Goal: Transaction & Acquisition: Register for event/course

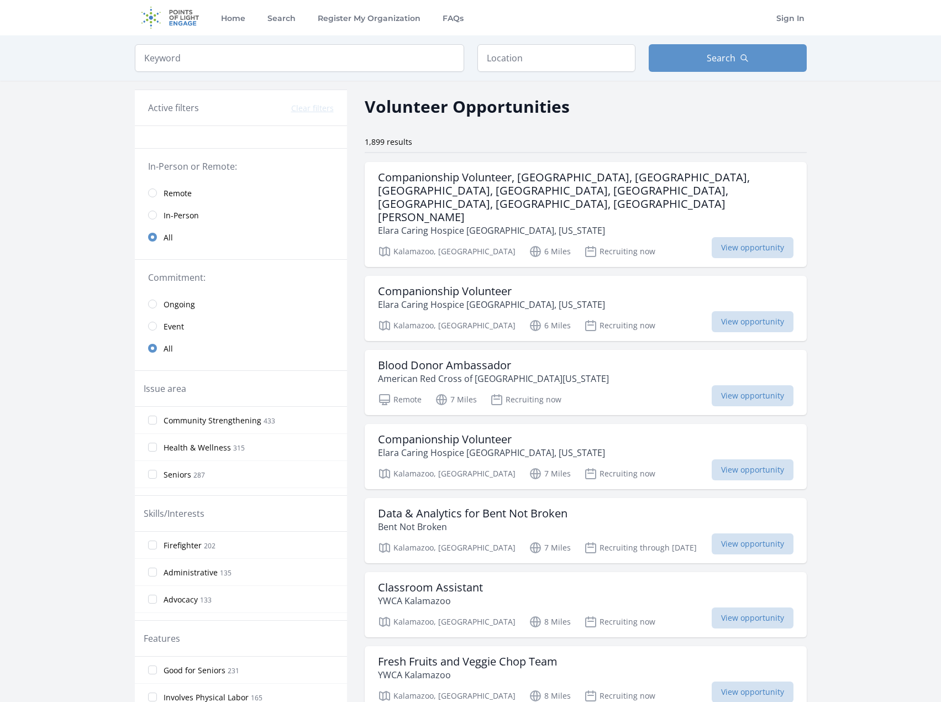
click at [170, 328] on span "Event" at bounding box center [174, 326] width 20 height 11
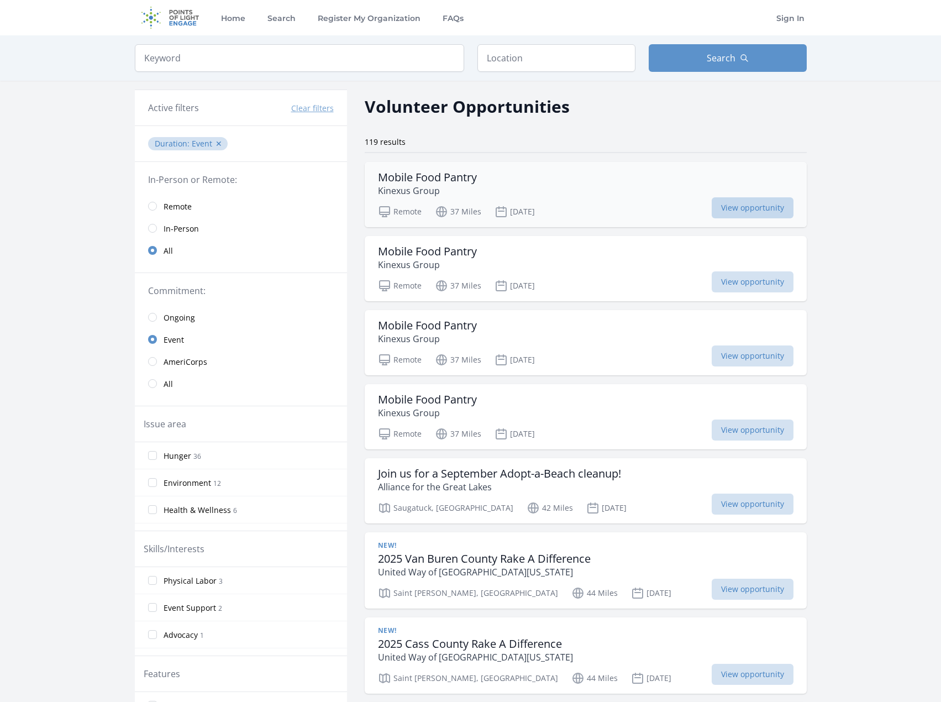
click at [760, 207] on span "View opportunity" at bounding box center [753, 207] width 82 height 21
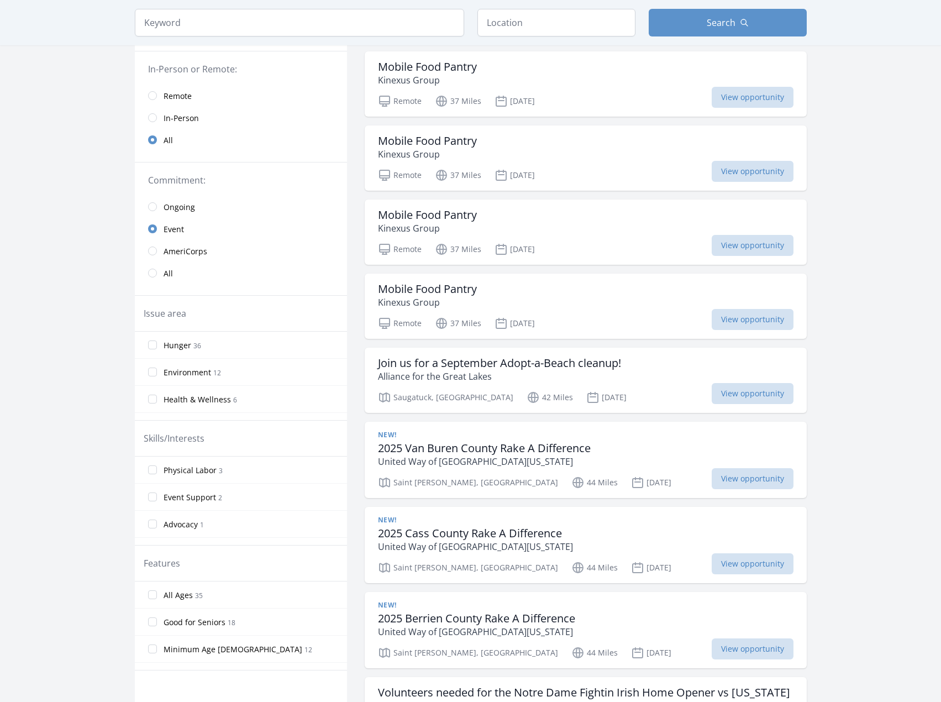
scroll to position [221, 0]
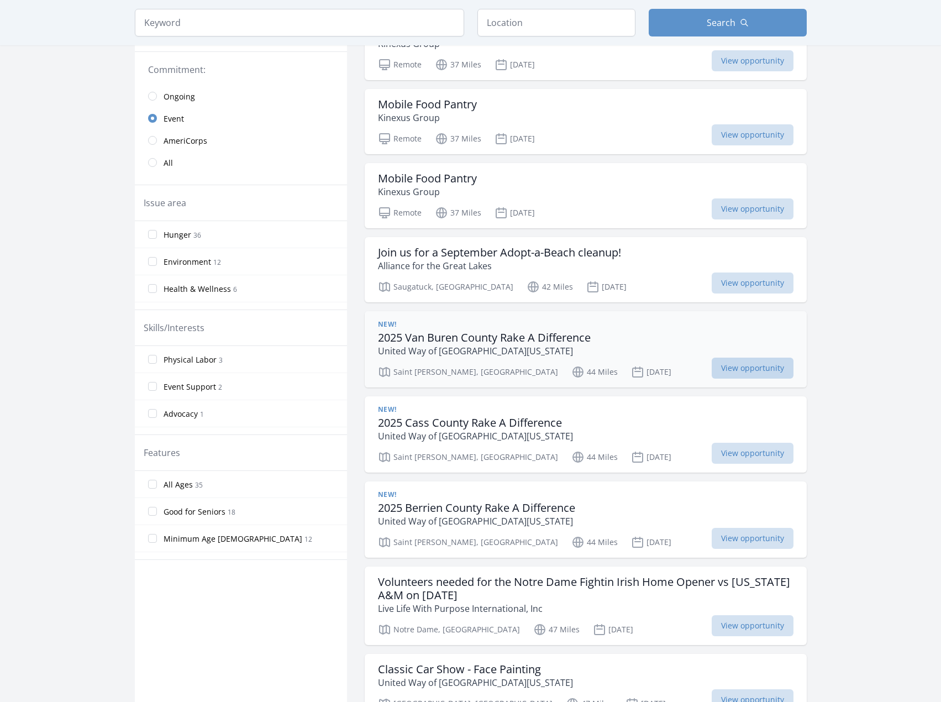
click at [736, 370] on span "View opportunity" at bounding box center [753, 368] width 82 height 21
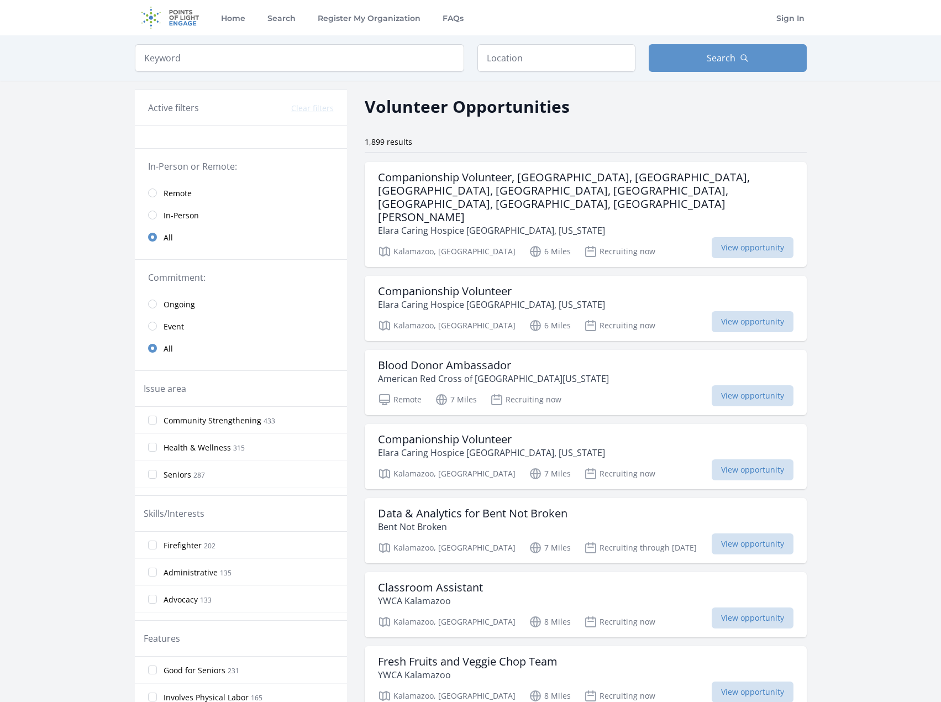
click at [157, 326] on link "Event" at bounding box center [241, 326] width 212 height 22
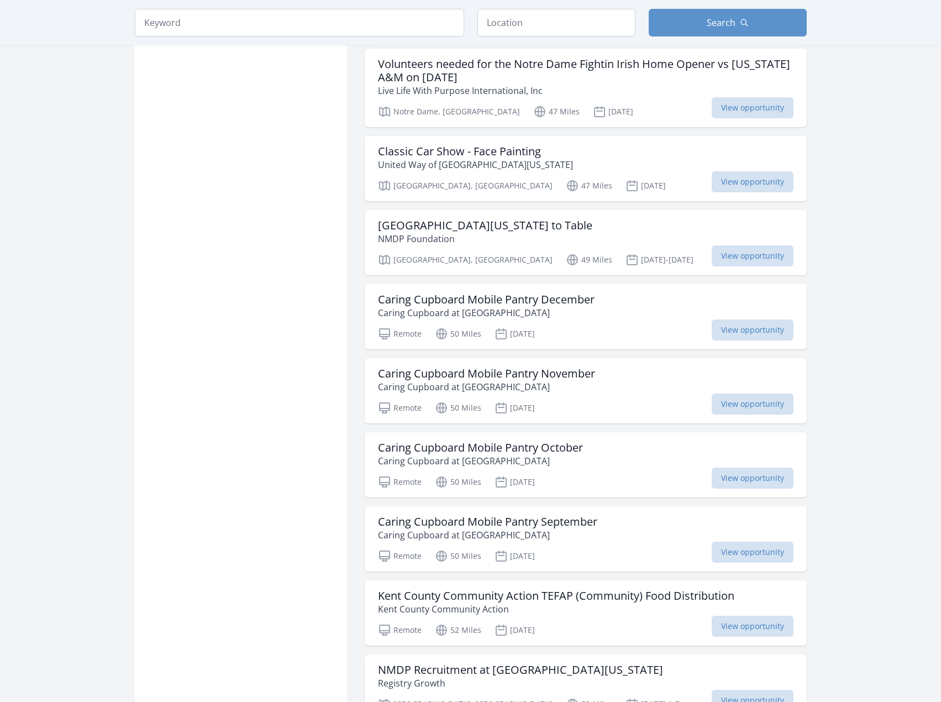
scroll to position [774, 0]
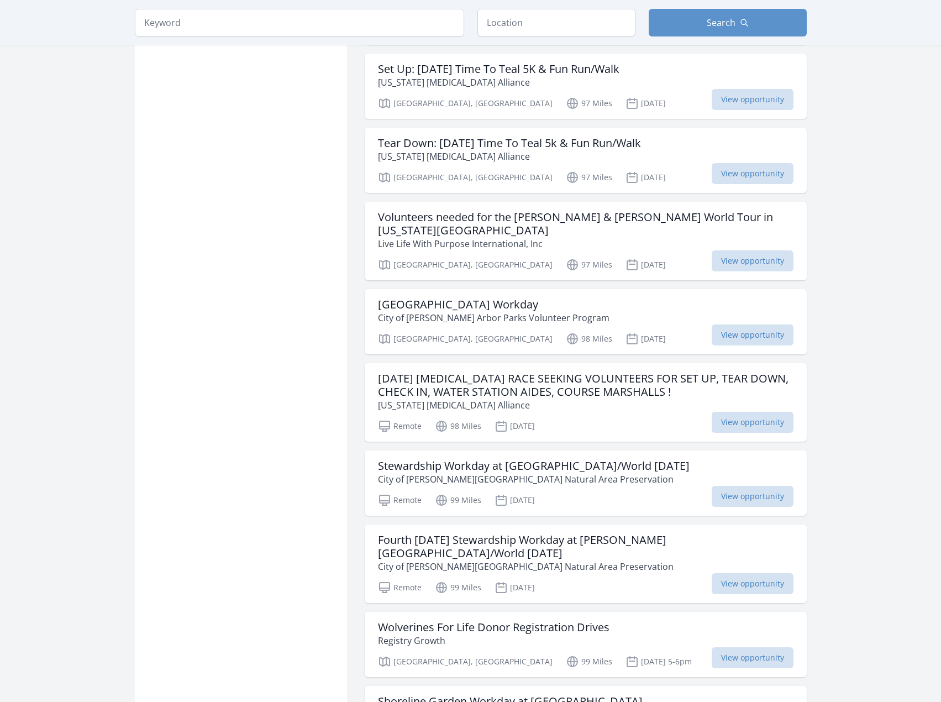
scroll to position [2431, 0]
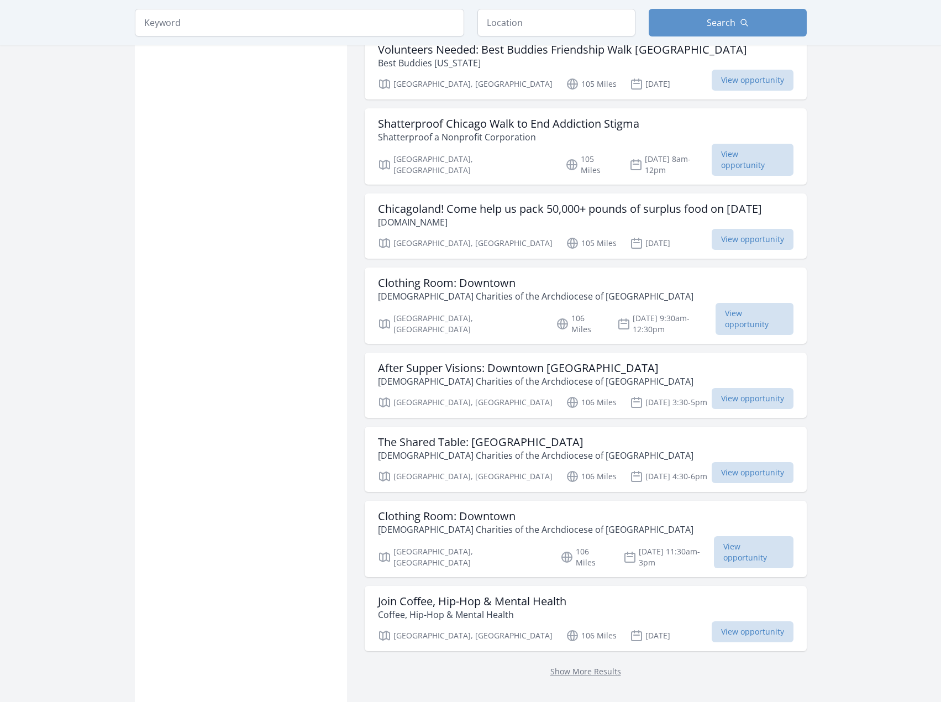
scroll to position [4089, 0]
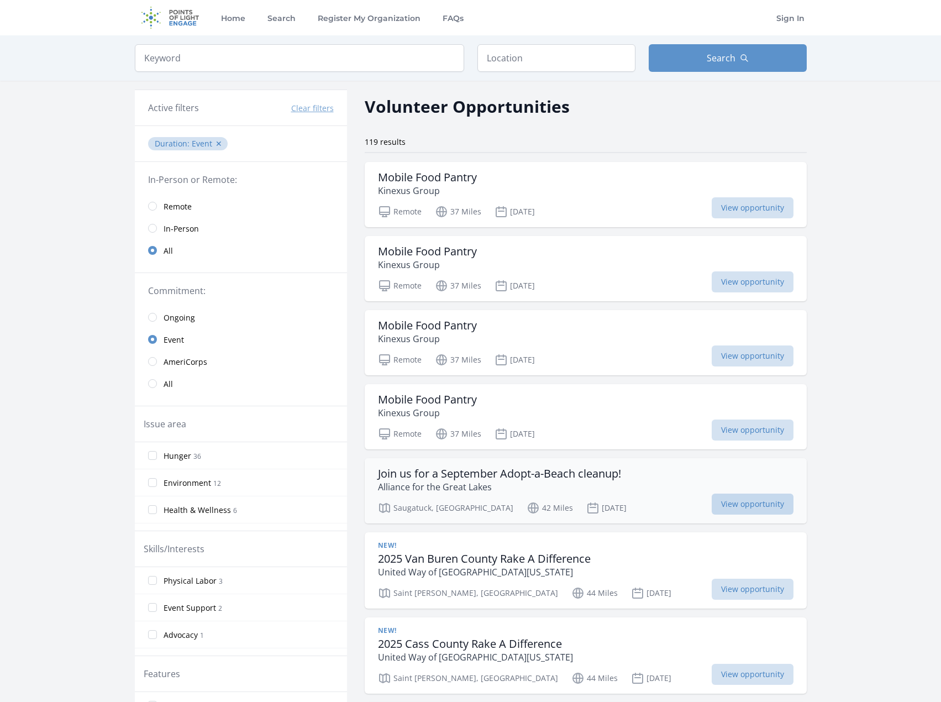
click at [744, 506] on span "View opportunity" at bounding box center [753, 503] width 82 height 21
